Goal: Information Seeking & Learning: Learn about a topic

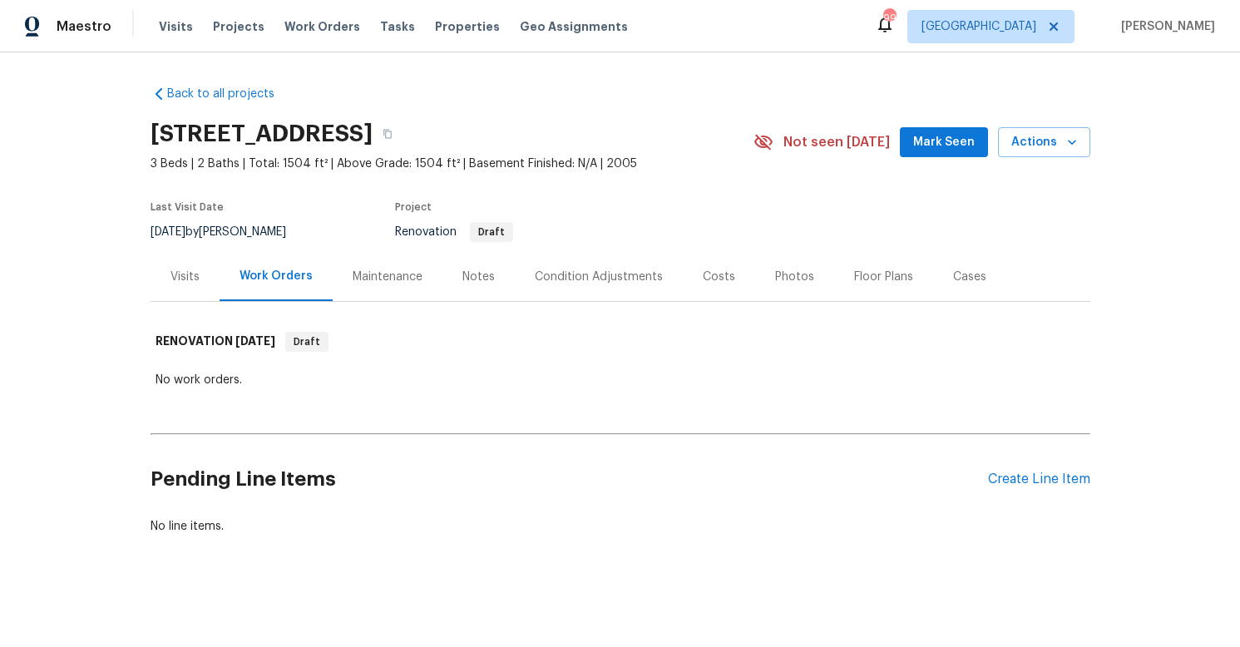
click at [175, 269] on div "Visits" at bounding box center [184, 277] width 29 height 17
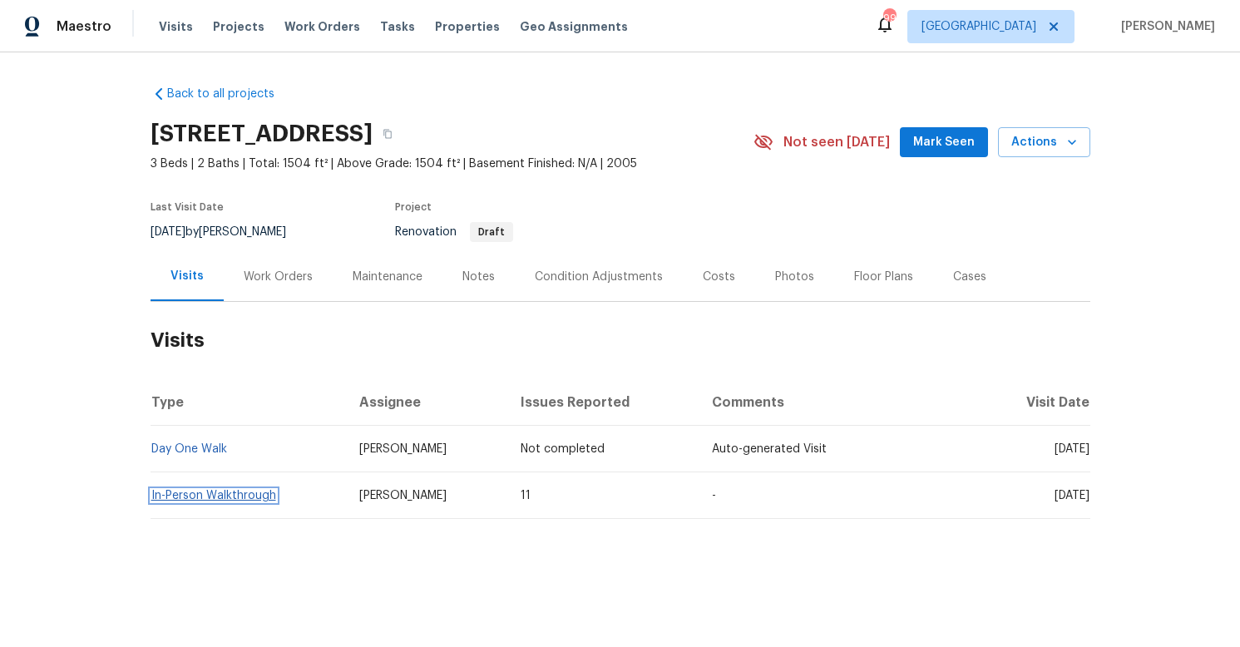
click at [200, 490] on link "In-Person Walkthrough" at bounding box center [213, 496] width 125 height 12
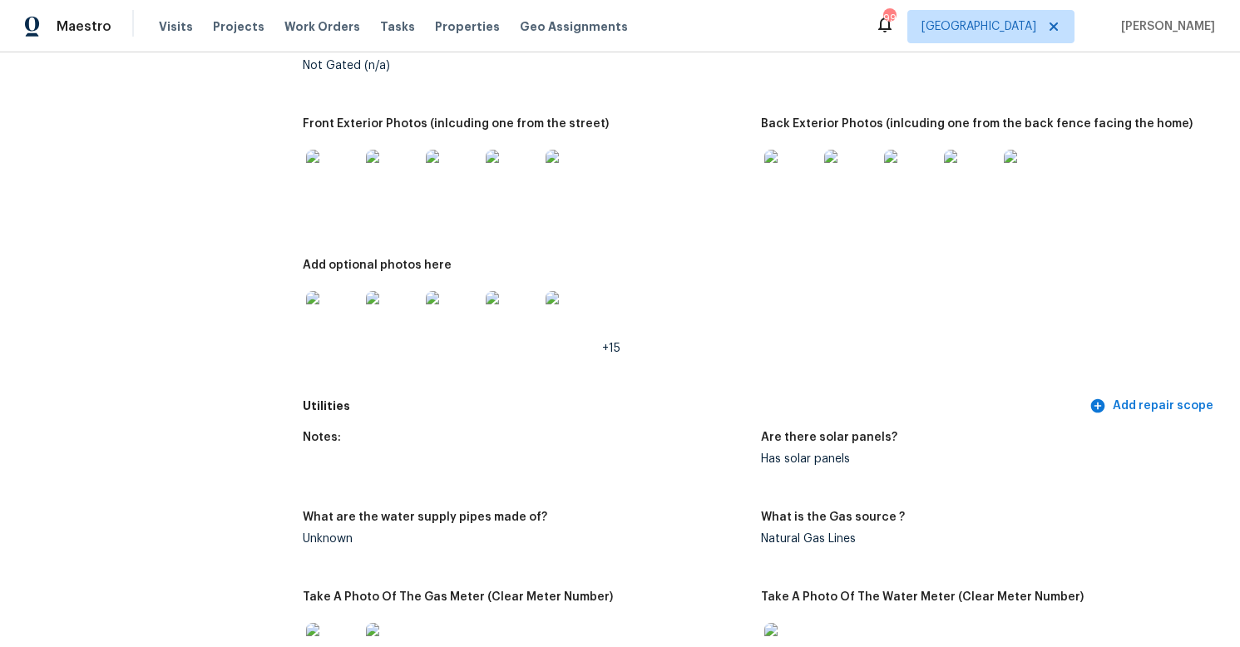
scroll to position [895, 0]
click at [799, 167] on img at bounding box center [790, 176] width 53 height 53
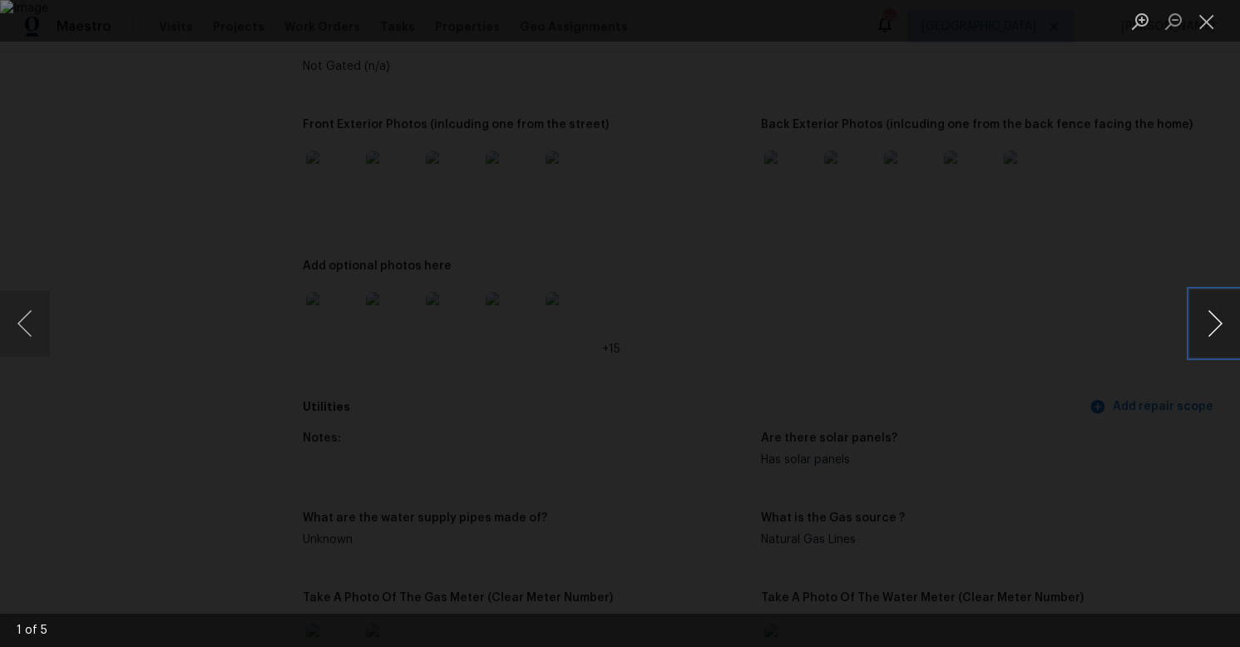
click at [1215, 318] on button "Next image" at bounding box center [1215, 323] width 50 height 67
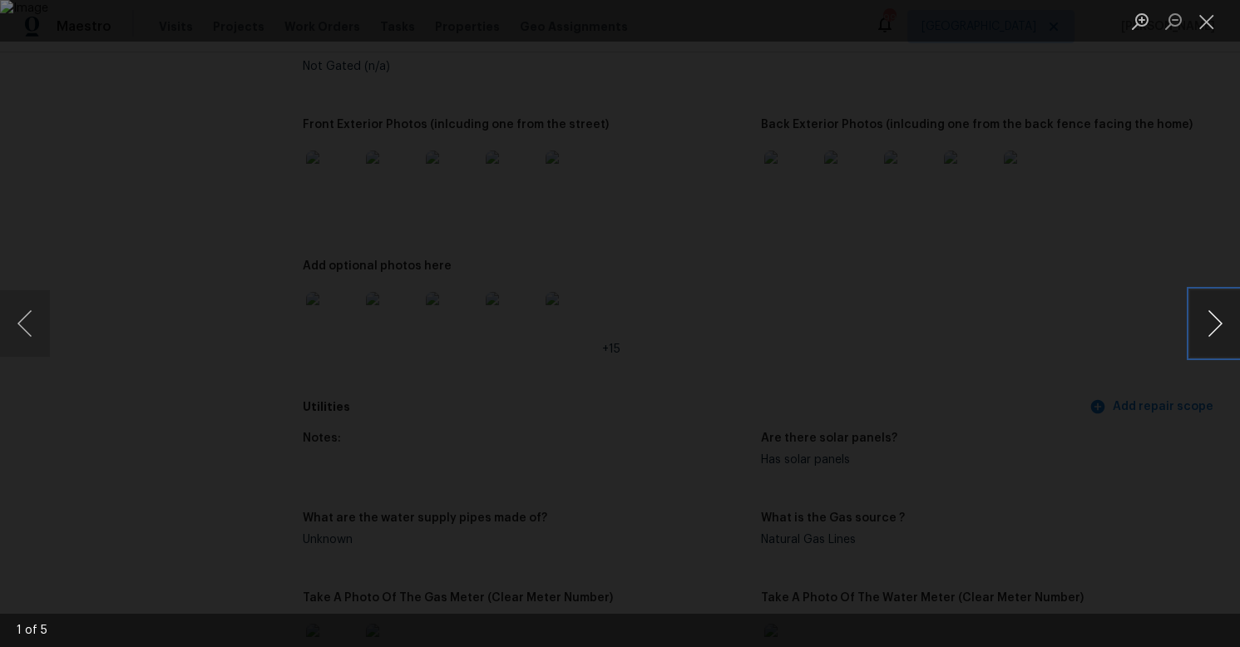
click at [1215, 318] on button "Next image" at bounding box center [1215, 323] width 50 height 67
click at [1205, 25] on button "Close lightbox" at bounding box center [1206, 21] width 33 height 29
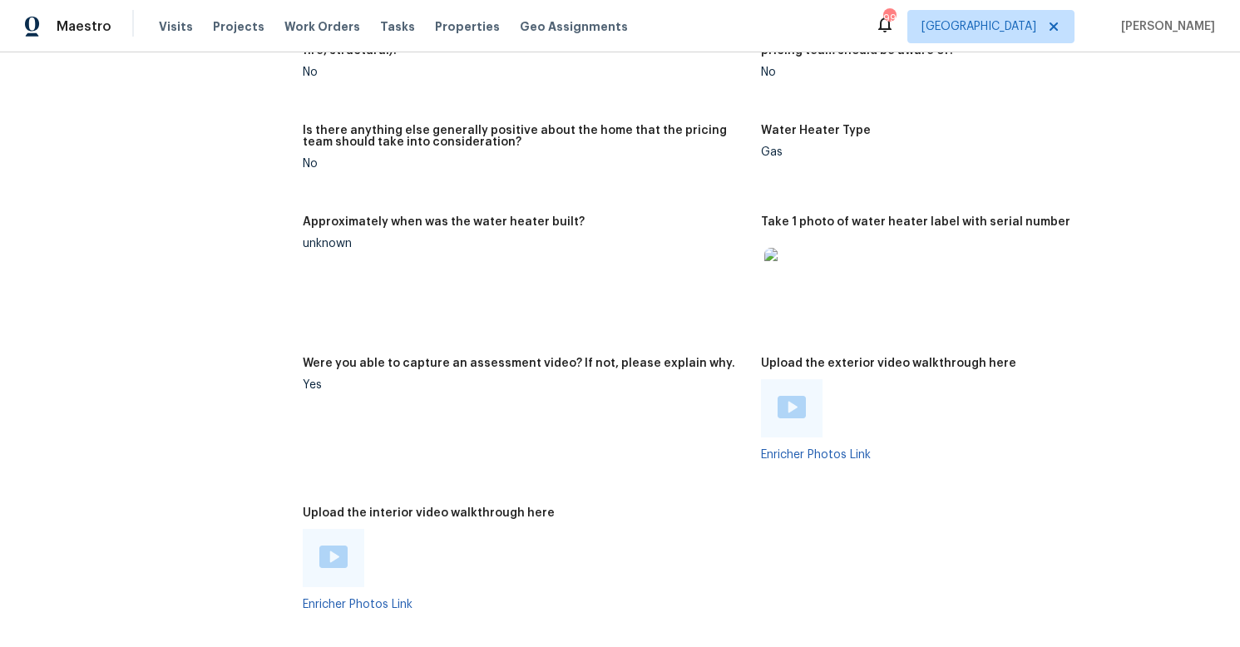
scroll to position [2941, 0]
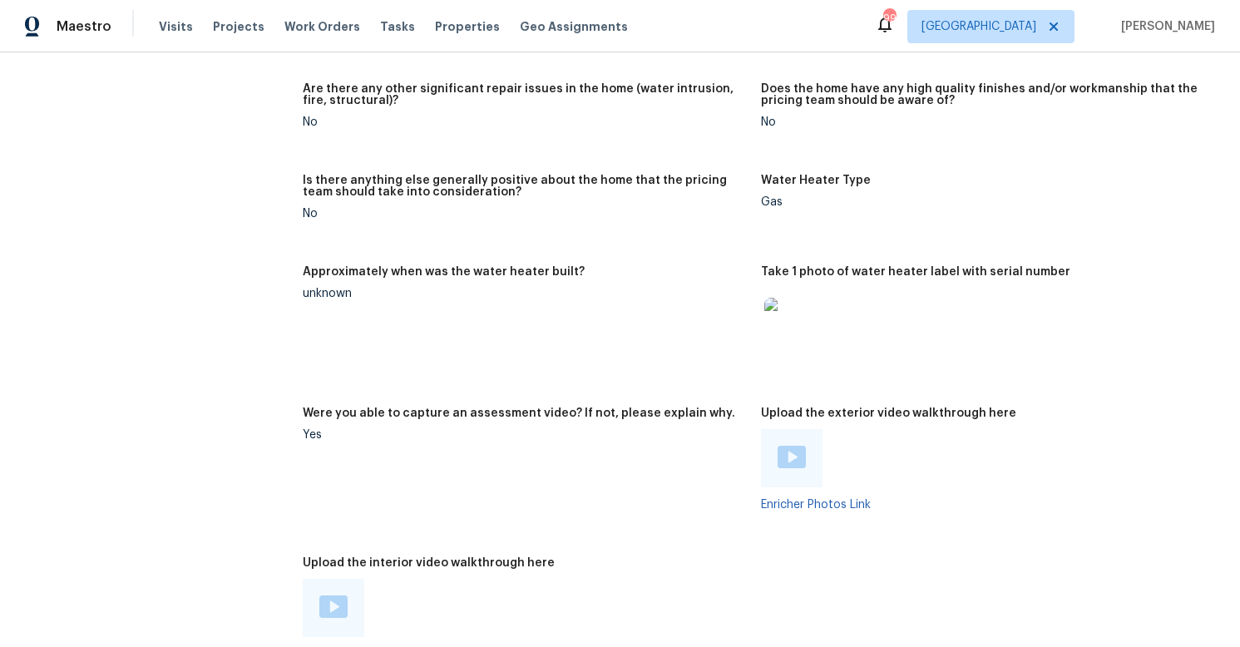
click at [772, 298] on img at bounding box center [790, 324] width 53 height 53
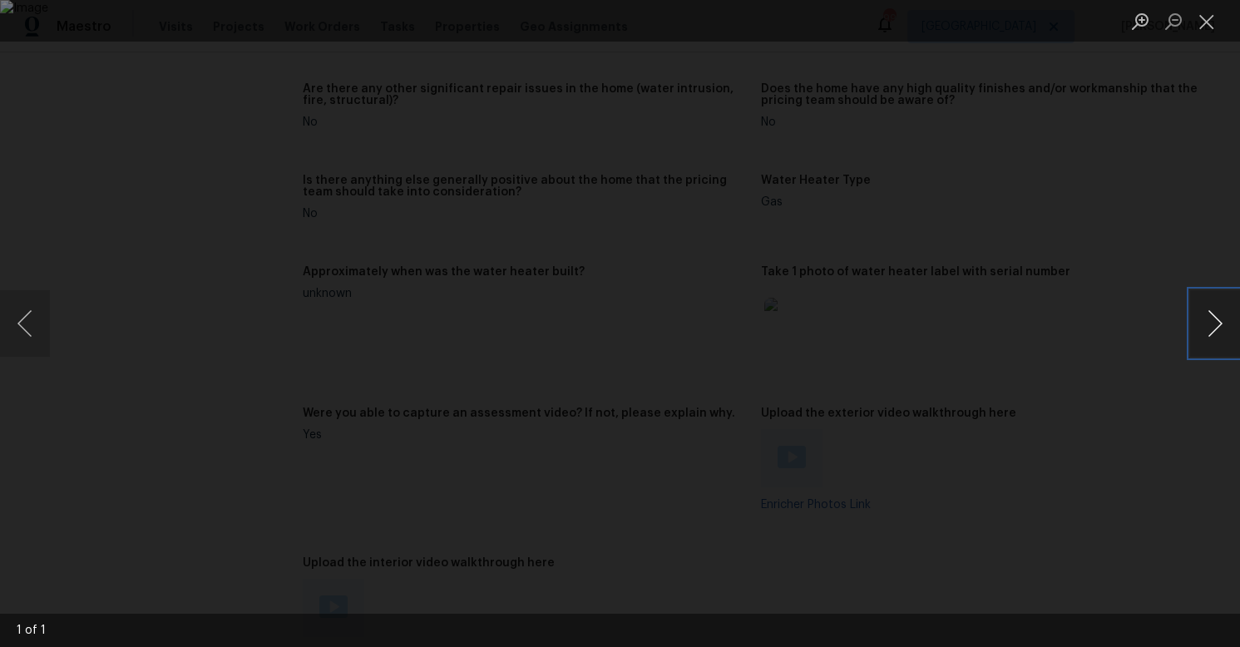
click at [1208, 304] on button "Next image" at bounding box center [1215, 323] width 50 height 67
click at [1216, 24] on button "Close lightbox" at bounding box center [1206, 21] width 33 height 29
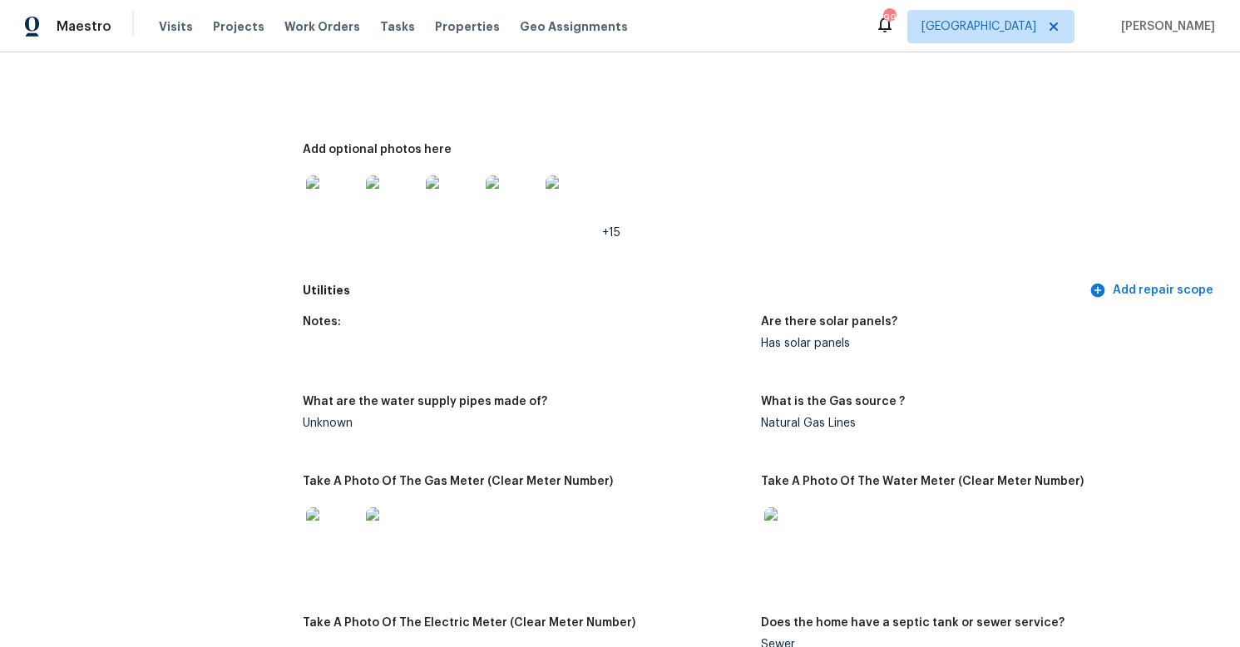
scroll to position [1010, 0]
click at [410, 516] on img at bounding box center [392, 535] width 53 height 53
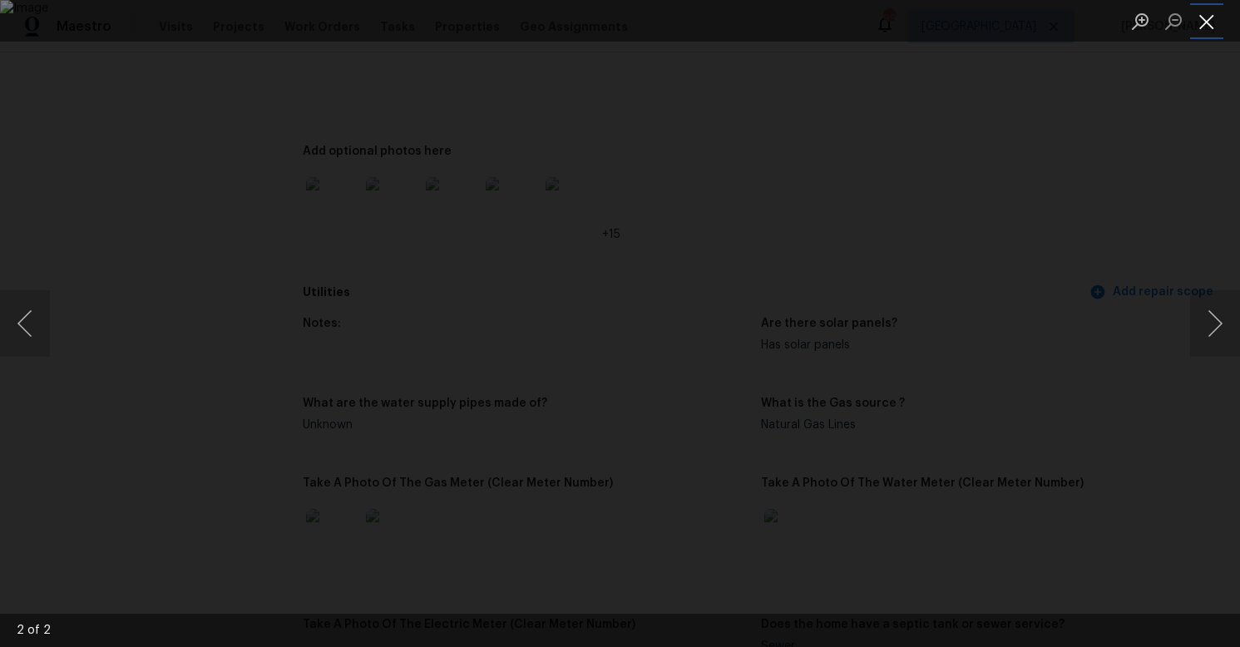
click at [1208, 20] on button "Close lightbox" at bounding box center [1206, 21] width 33 height 29
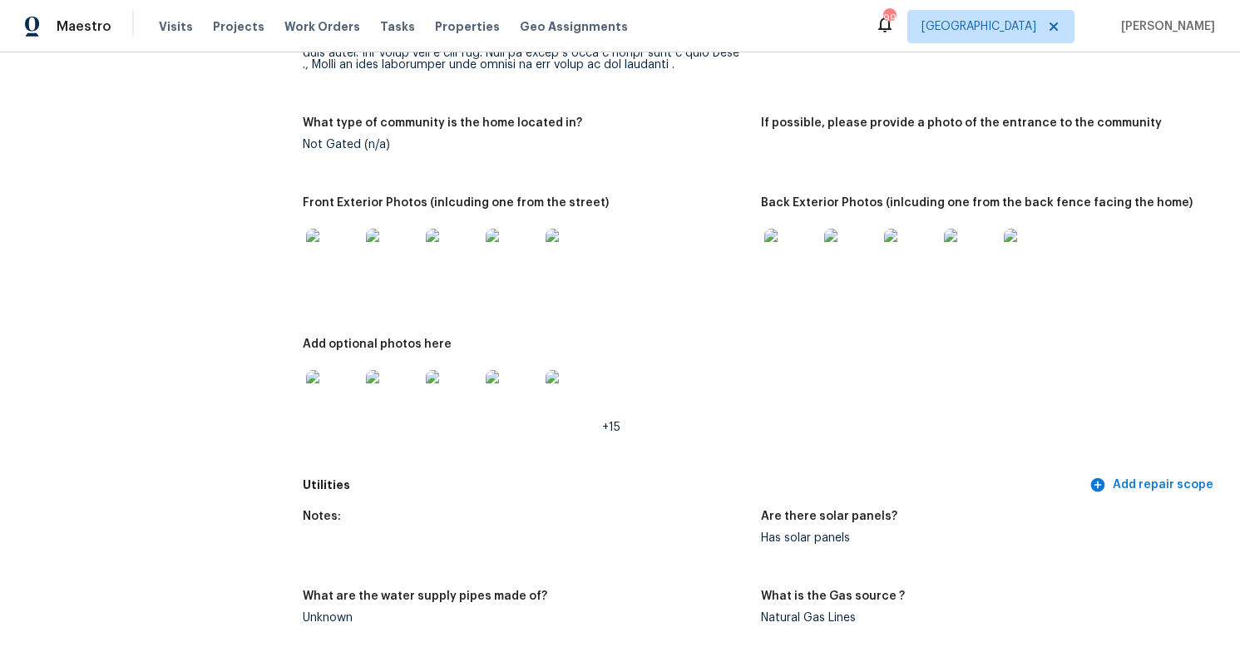
scroll to position [814, 0]
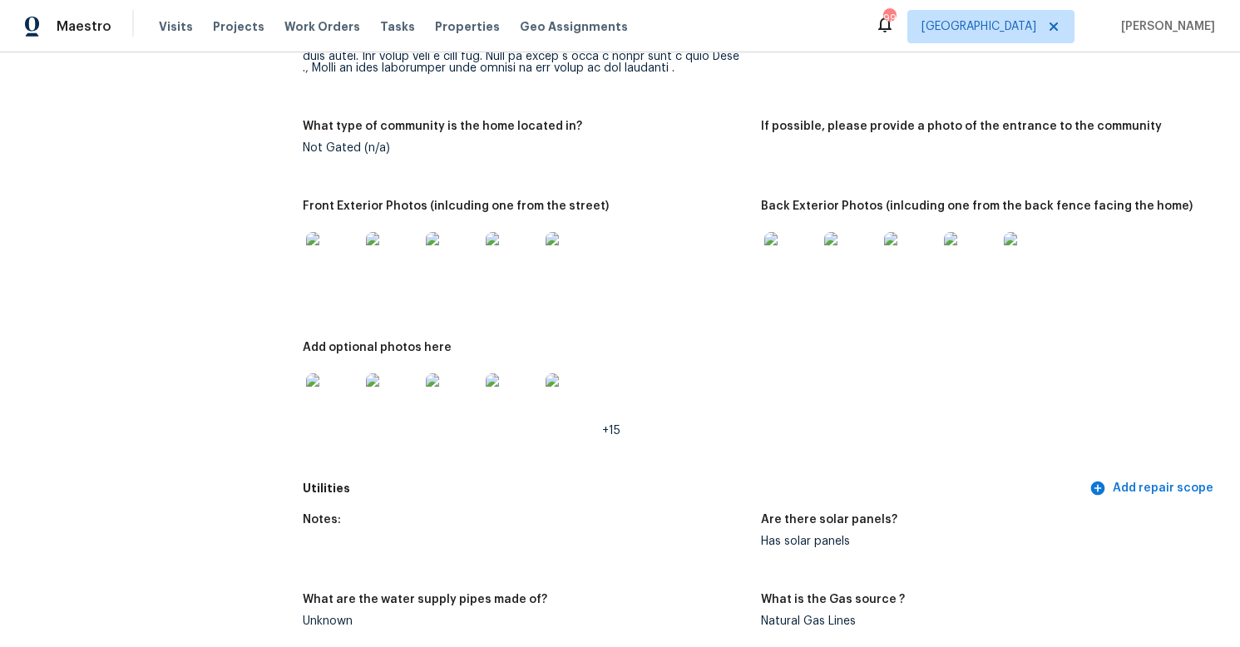
click at [791, 254] on img at bounding box center [790, 258] width 53 height 53
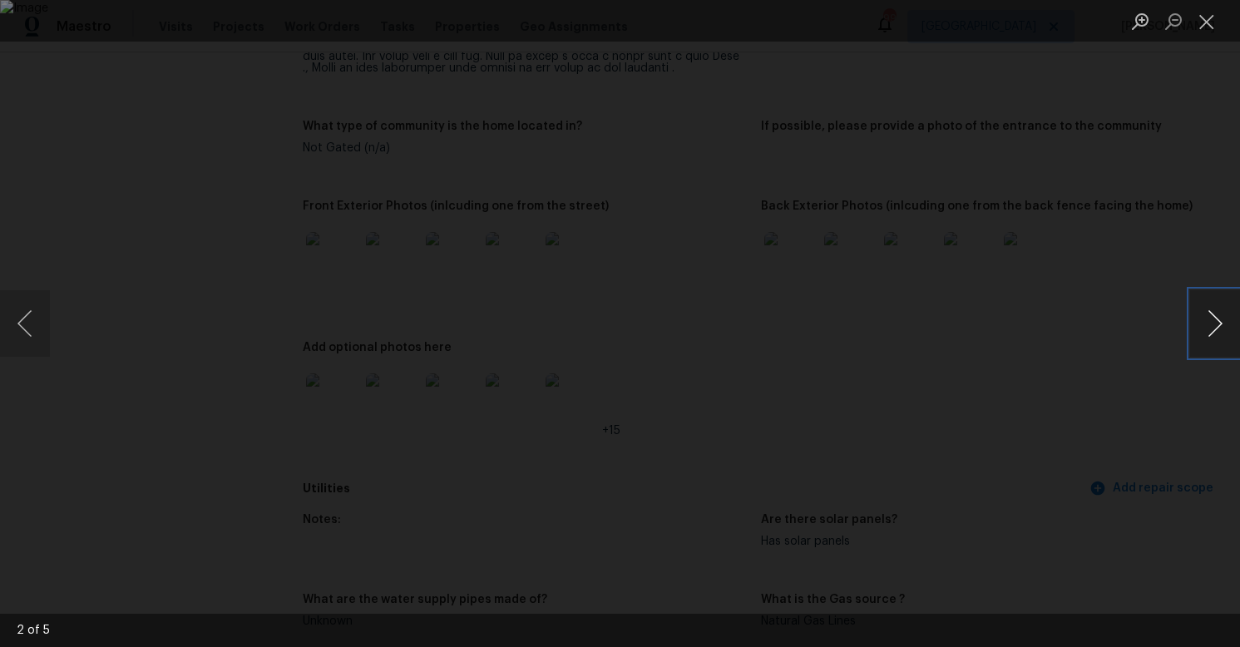
click at [1227, 321] on button "Next image" at bounding box center [1215, 323] width 50 height 67
click at [1224, 322] on button "Next image" at bounding box center [1215, 323] width 50 height 67
click at [1206, 20] on button "Close lightbox" at bounding box center [1206, 21] width 33 height 29
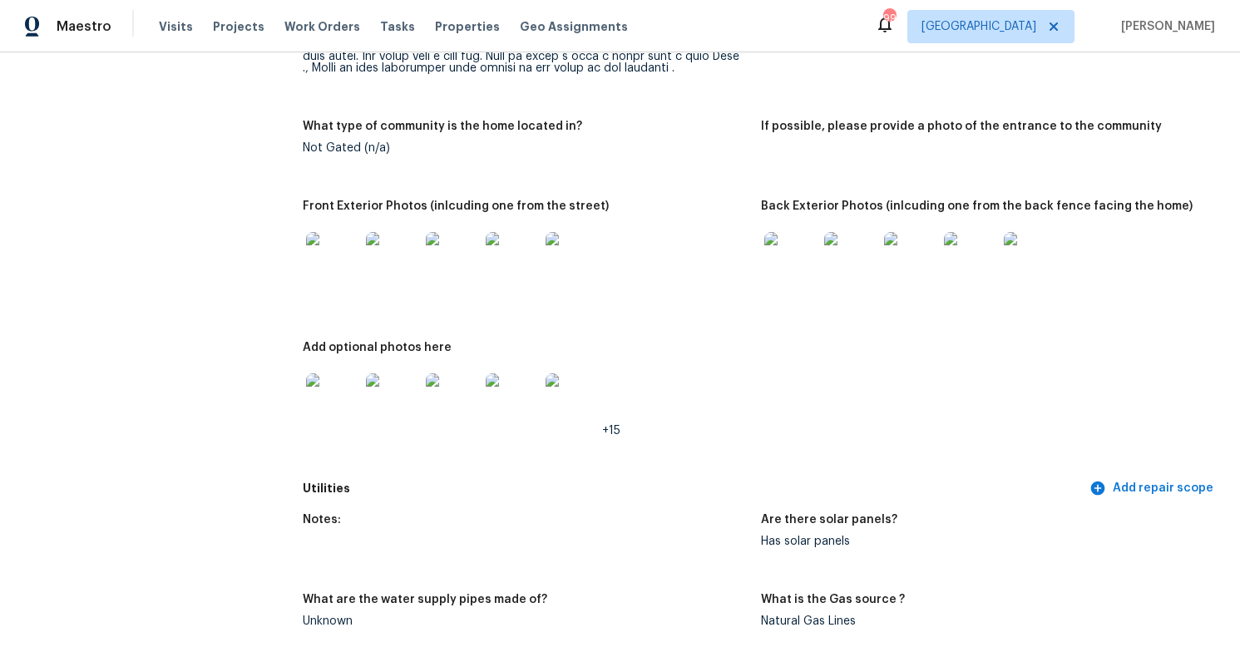
click at [346, 257] on img at bounding box center [332, 258] width 53 height 53
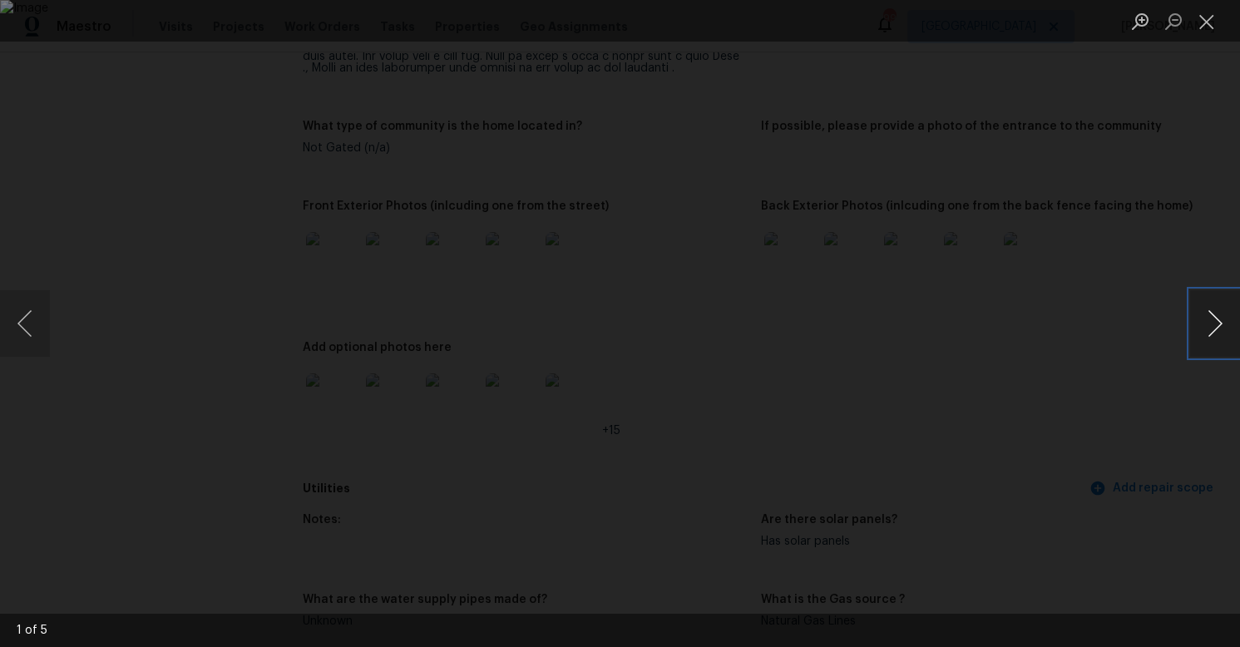
click at [1208, 338] on button "Next image" at bounding box center [1215, 323] width 50 height 67
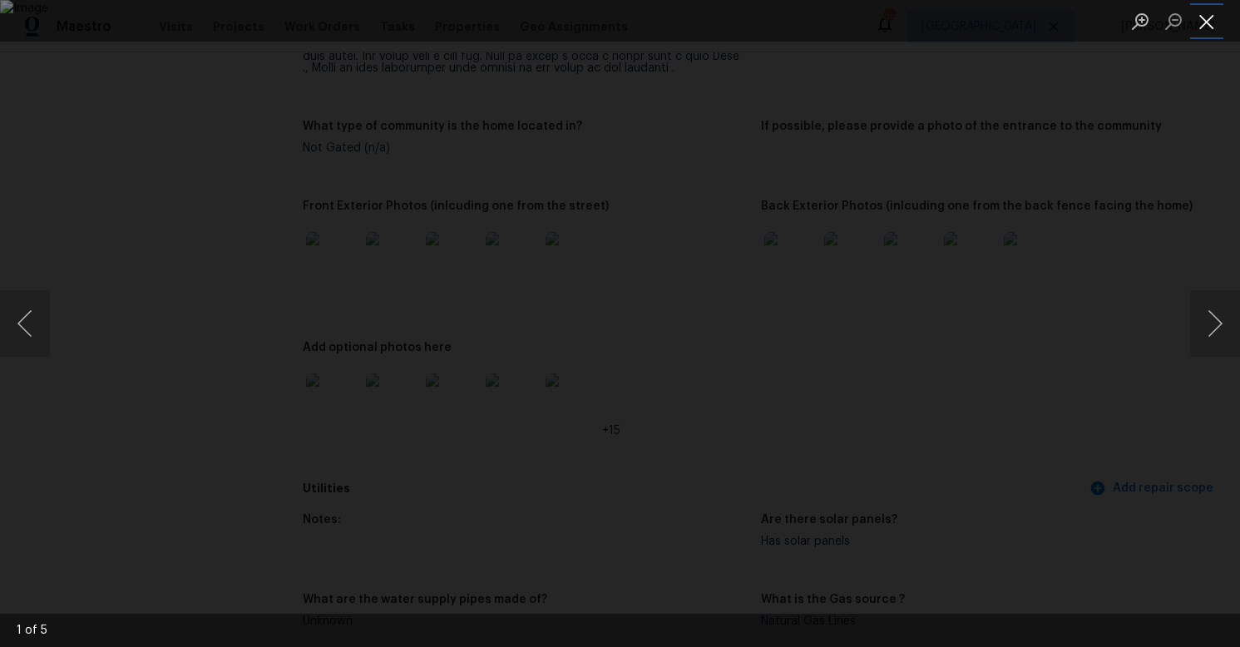
click at [1213, 16] on button "Close lightbox" at bounding box center [1206, 21] width 33 height 29
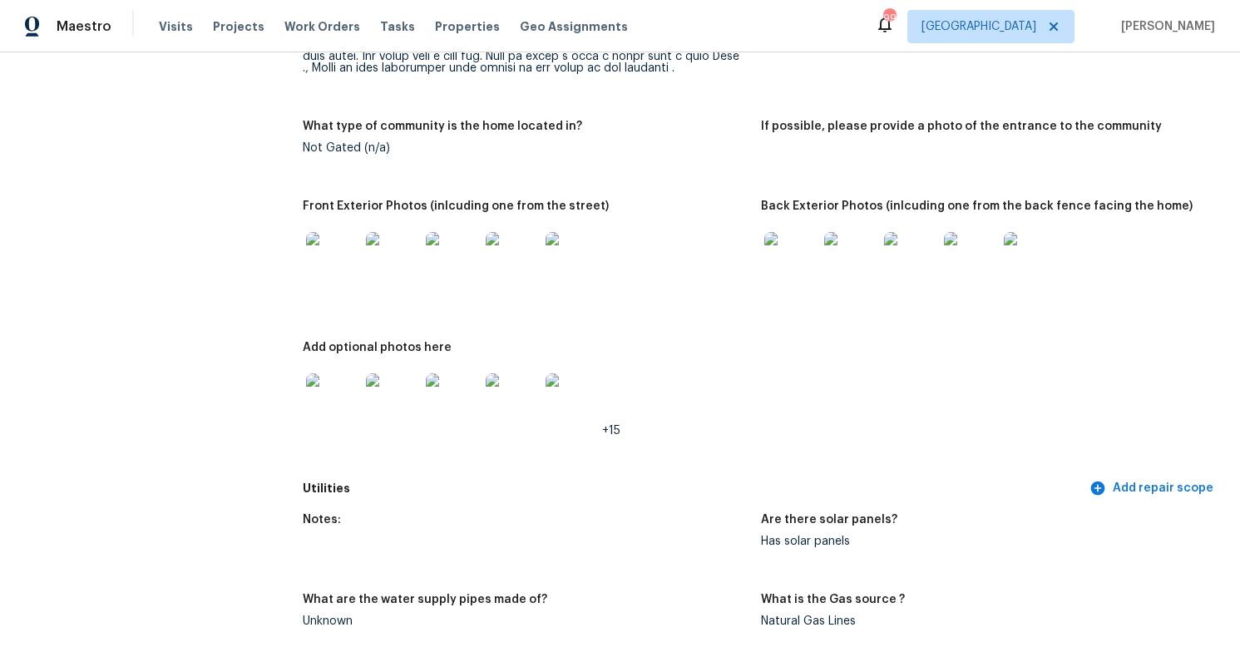
scroll to position [0, 0]
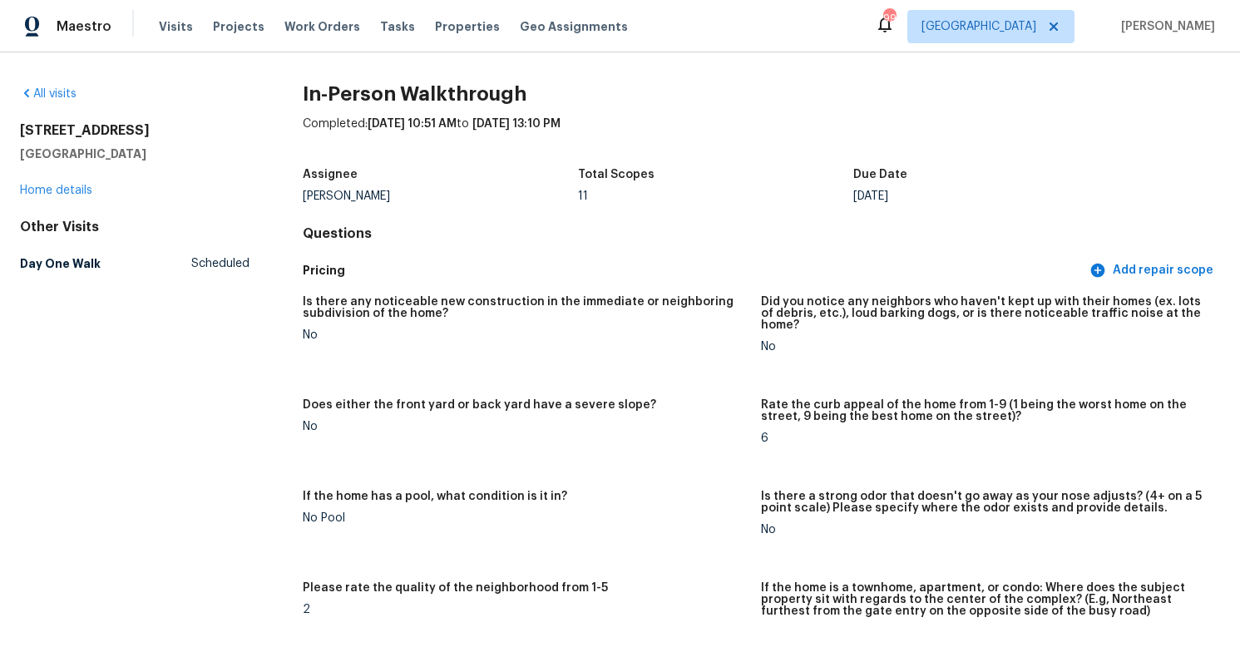
drag, startPoint x: 81, startPoint y: 145, endPoint x: 2, endPoint y: 121, distance: 81.8
click at [2, 121] on div "All visits 7525 Muirfield Way Sacramento, CA 95822 Home details Other Visits Da…" at bounding box center [620, 349] width 1240 height 594
copy div "7525 Muirfield Way Sacramento, CA 95822"
